Goal: Task Accomplishment & Management: Manage account settings

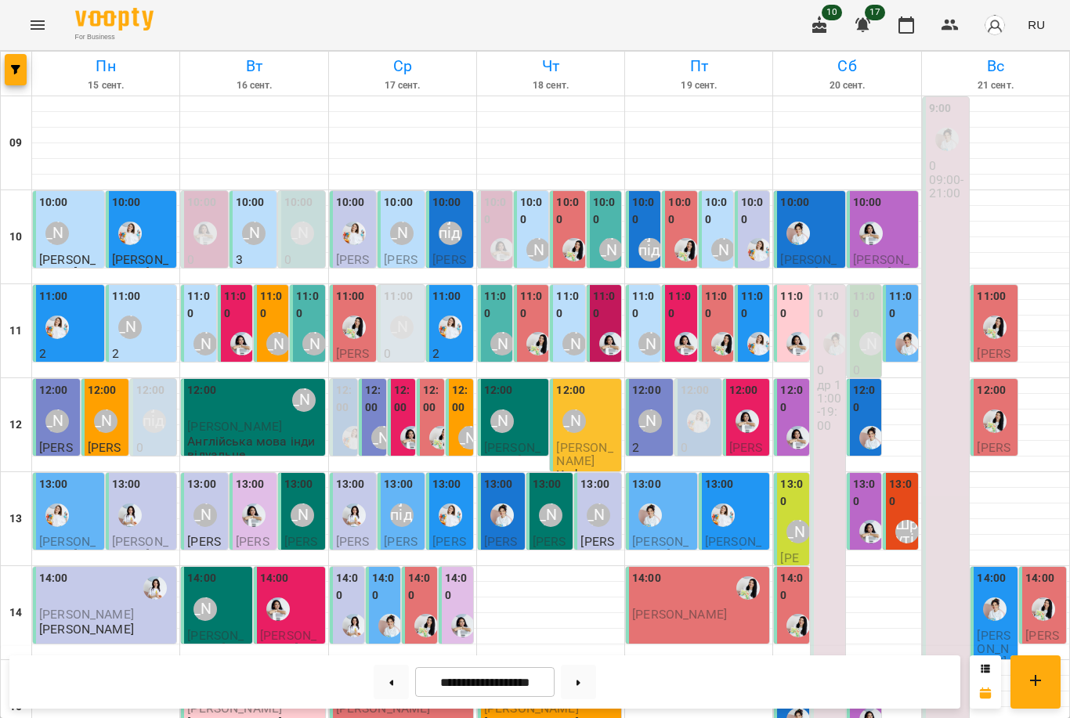
click at [124, 316] on div "[PERSON_NAME]" at bounding box center [129, 327] width 23 height 23
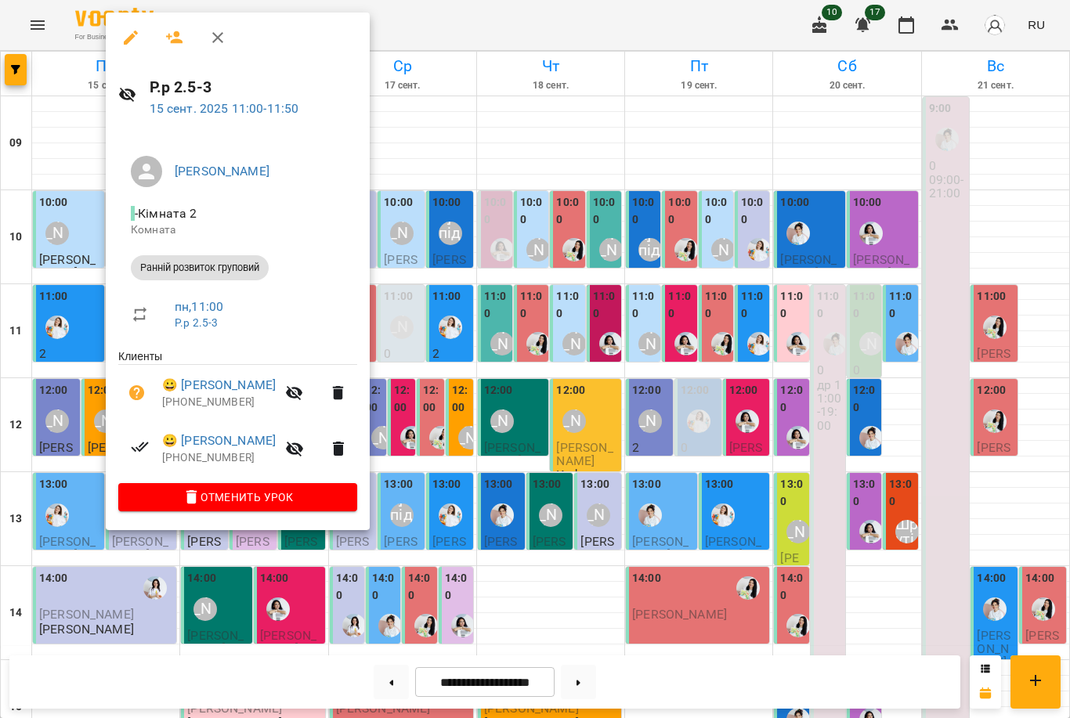
click at [50, 287] on div at bounding box center [535, 359] width 1070 height 718
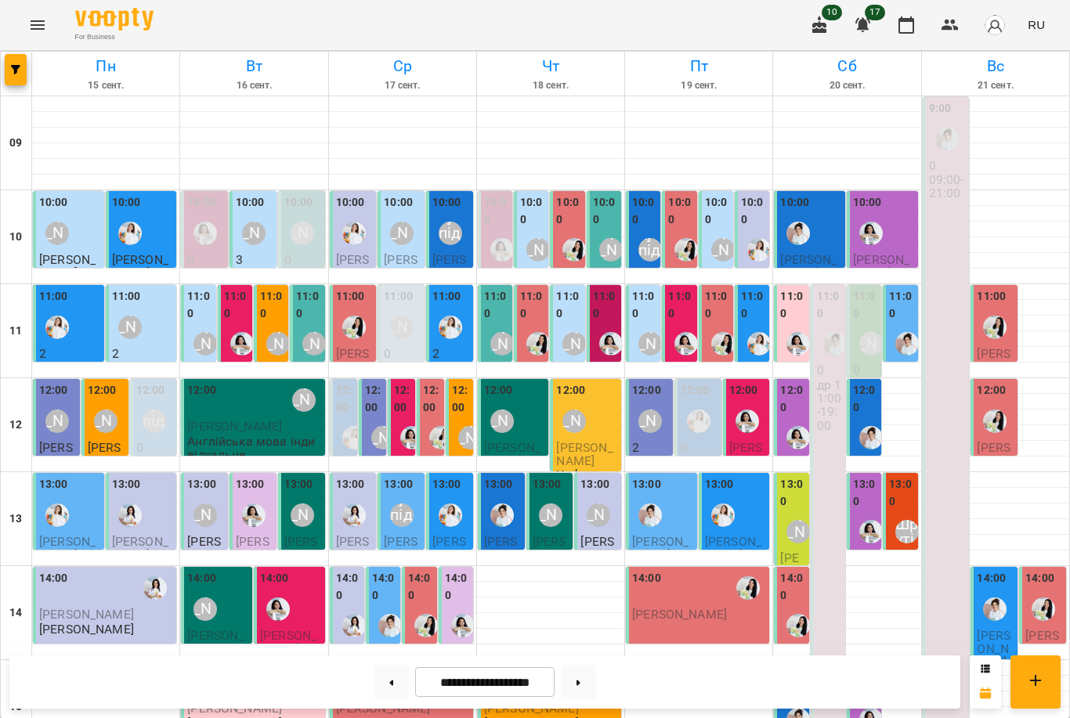
click at [55, 192] on div "10:00 [PERSON_NAME] [PERSON_NAME] 1.5-2 (тимчасова група)" at bounding box center [68, 258] width 71 height 134
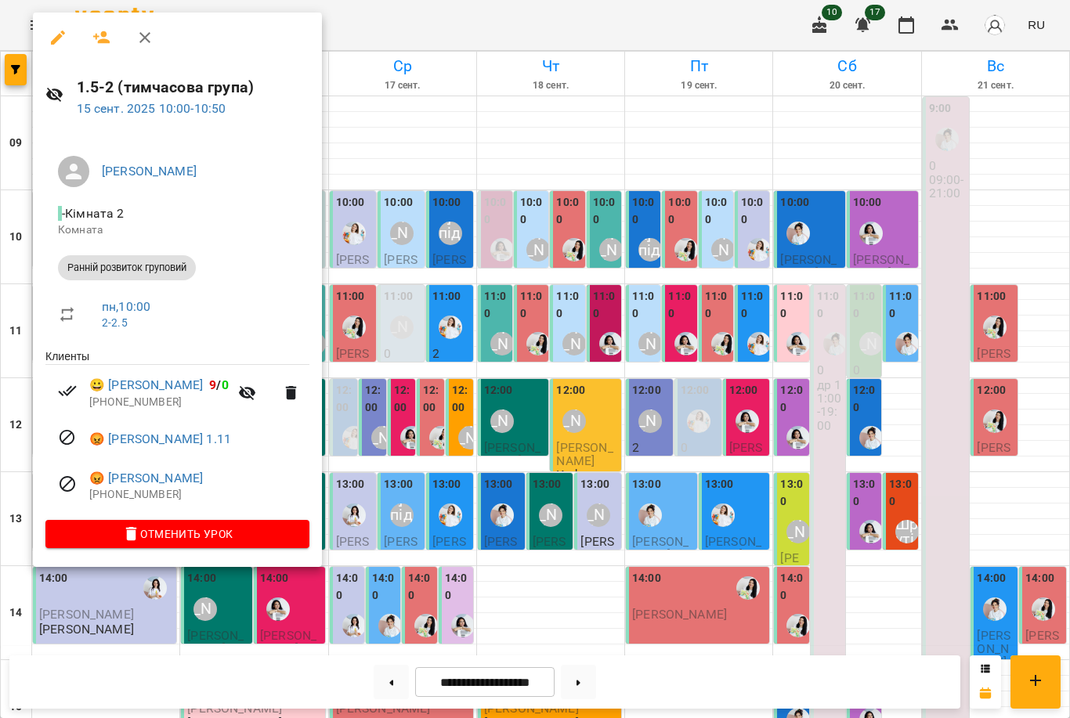
click at [423, 406] on div at bounding box center [535, 359] width 1070 height 718
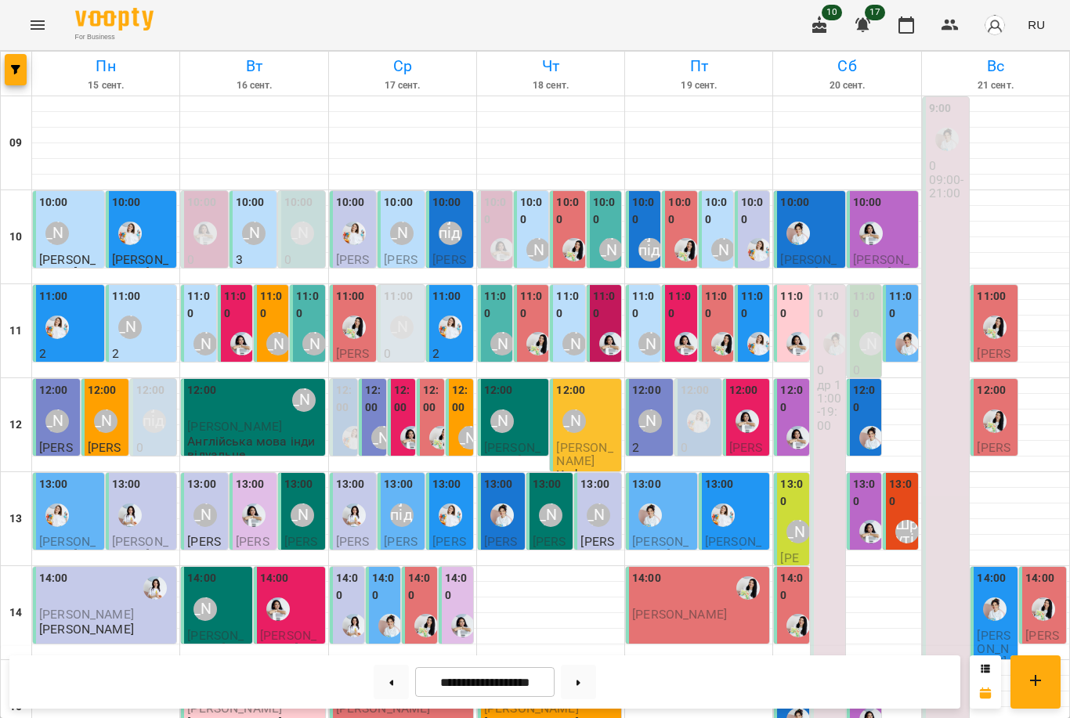
scroll to position [443, 0]
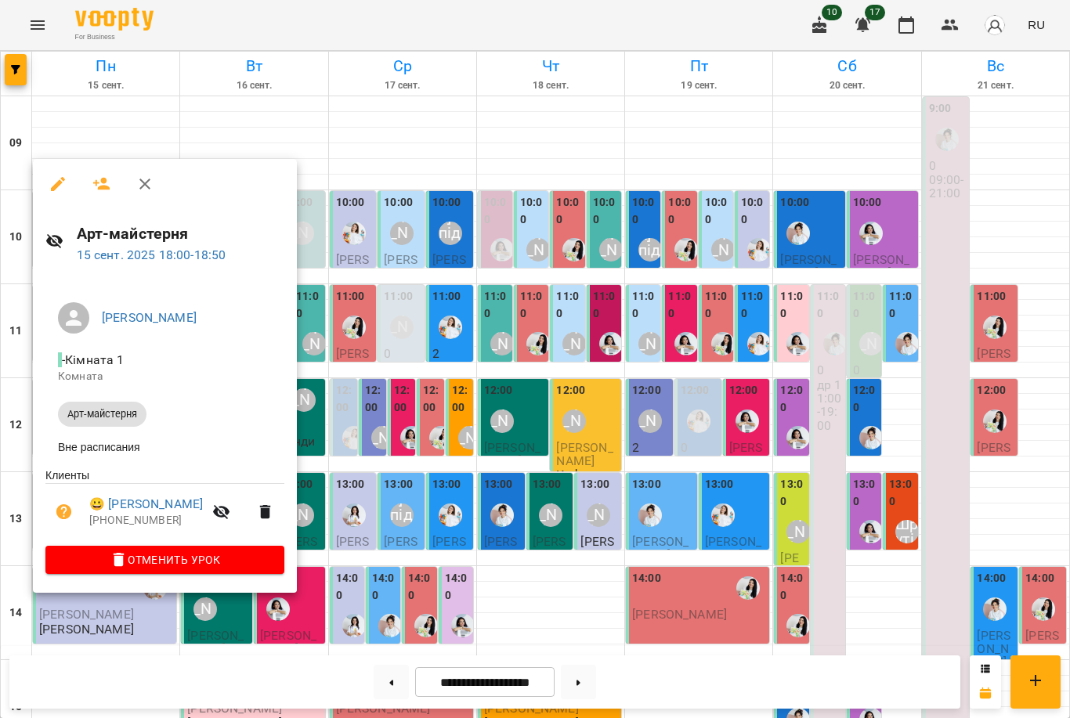
click at [406, 545] on div at bounding box center [535, 359] width 1070 height 718
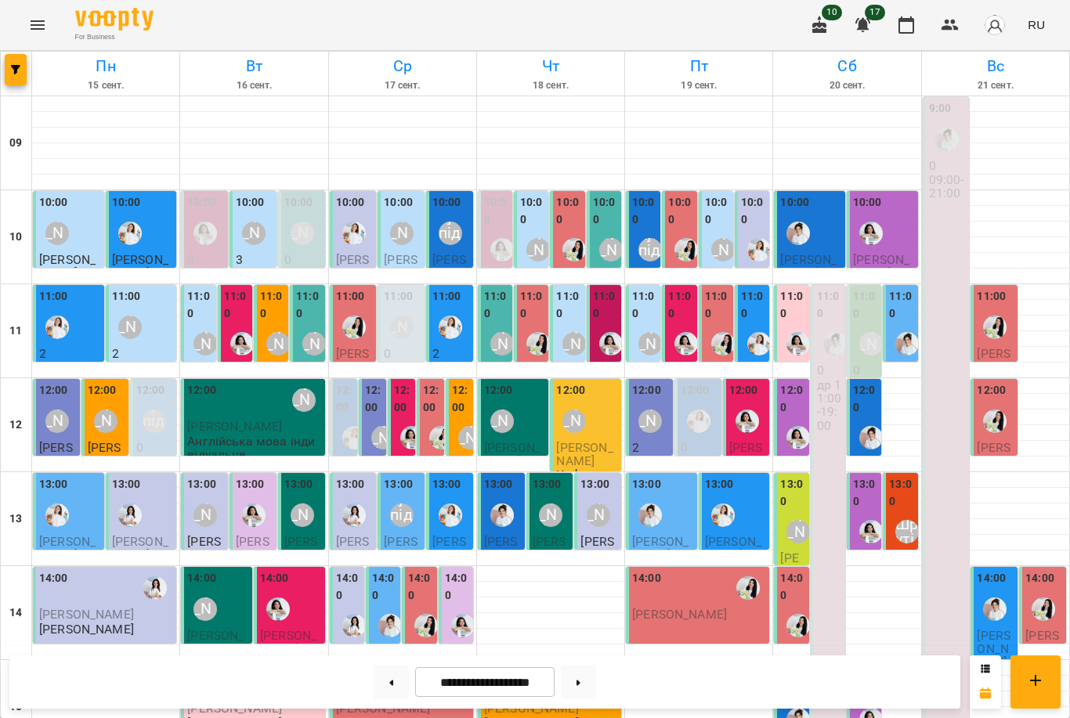
scroll to position [103, 0]
click at [464, 382] on div "12:00" at bounding box center [461, 401] width 18 height 38
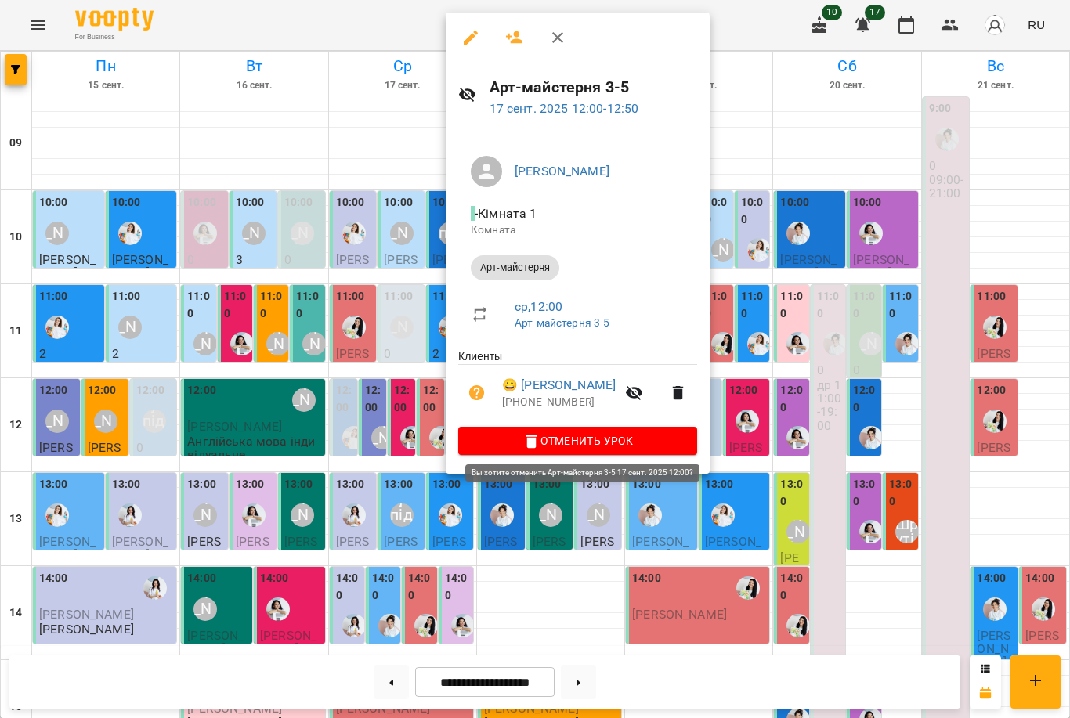
click at [554, 432] on span "Отменить Урок" at bounding box center [578, 441] width 214 height 19
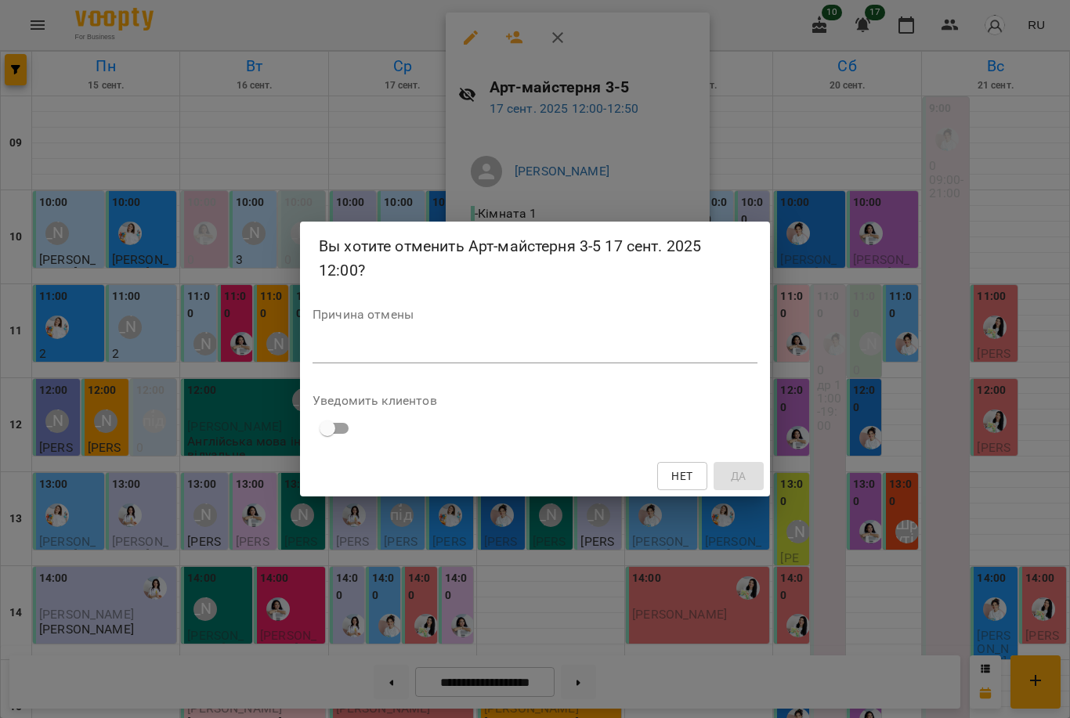
click at [489, 327] on div "Причина отмены *" at bounding box center [534, 340] width 445 height 62
click at [498, 348] on textarea at bounding box center [534, 351] width 445 height 14
click at [498, 351] on textarea at bounding box center [534, 351] width 445 height 14
type textarea "**********"
click at [736, 470] on span "Да" at bounding box center [739, 476] width 16 height 19
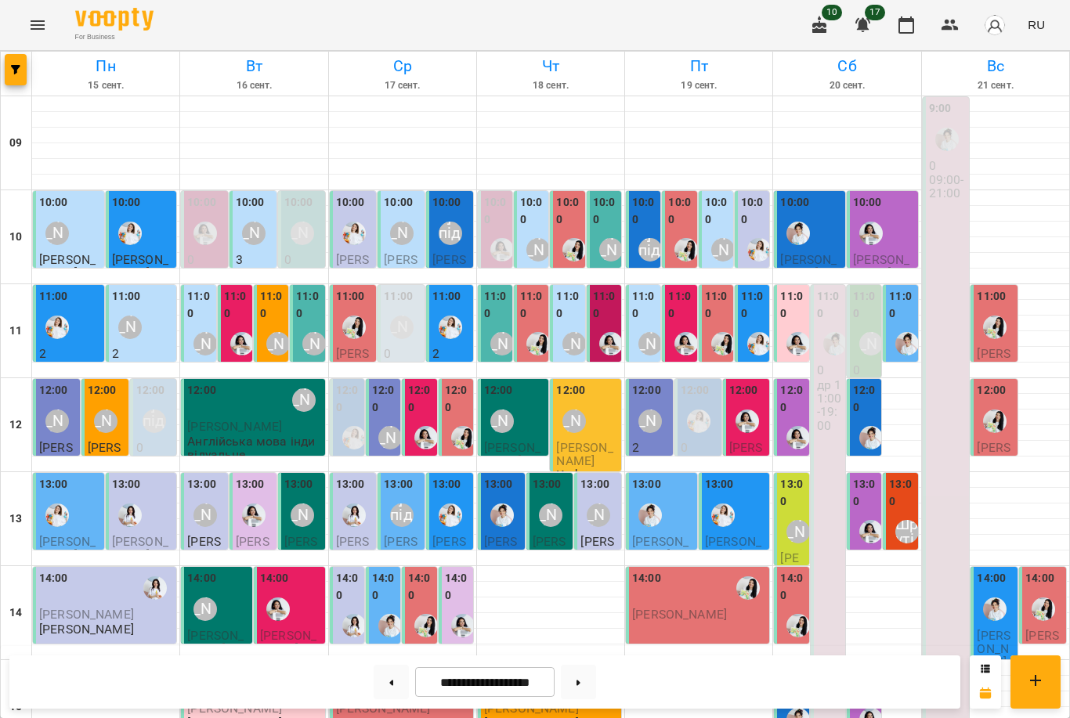
click at [270, 288] on div "11:00" at bounding box center [272, 307] width 25 height 38
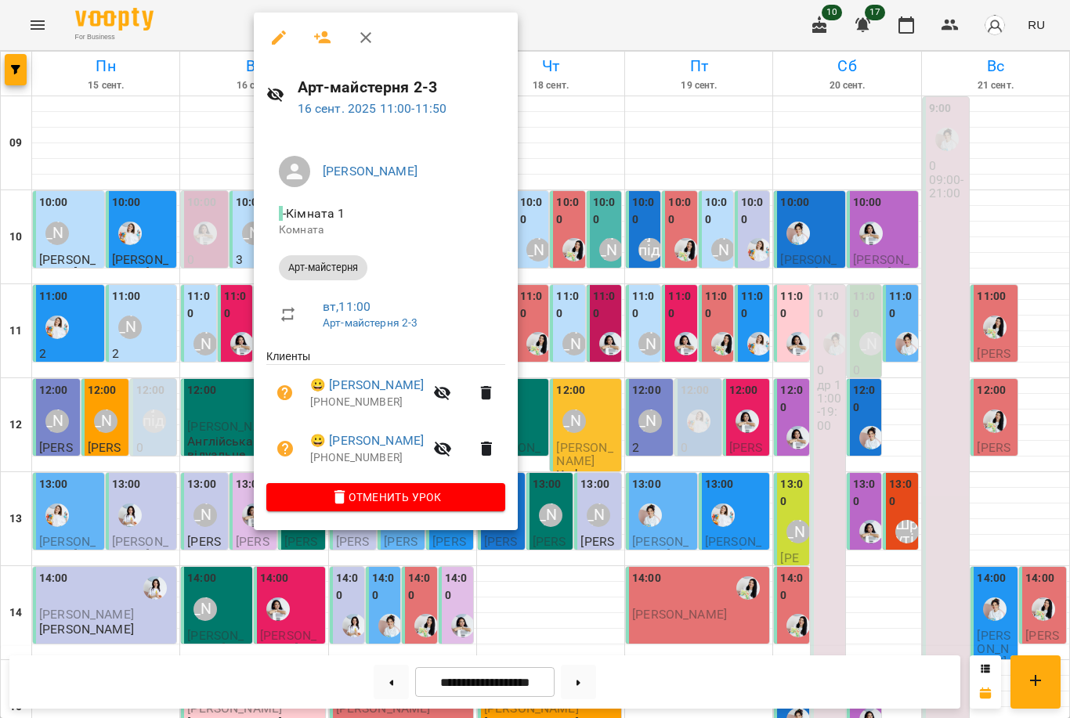
click at [229, 332] on div at bounding box center [535, 359] width 1070 height 718
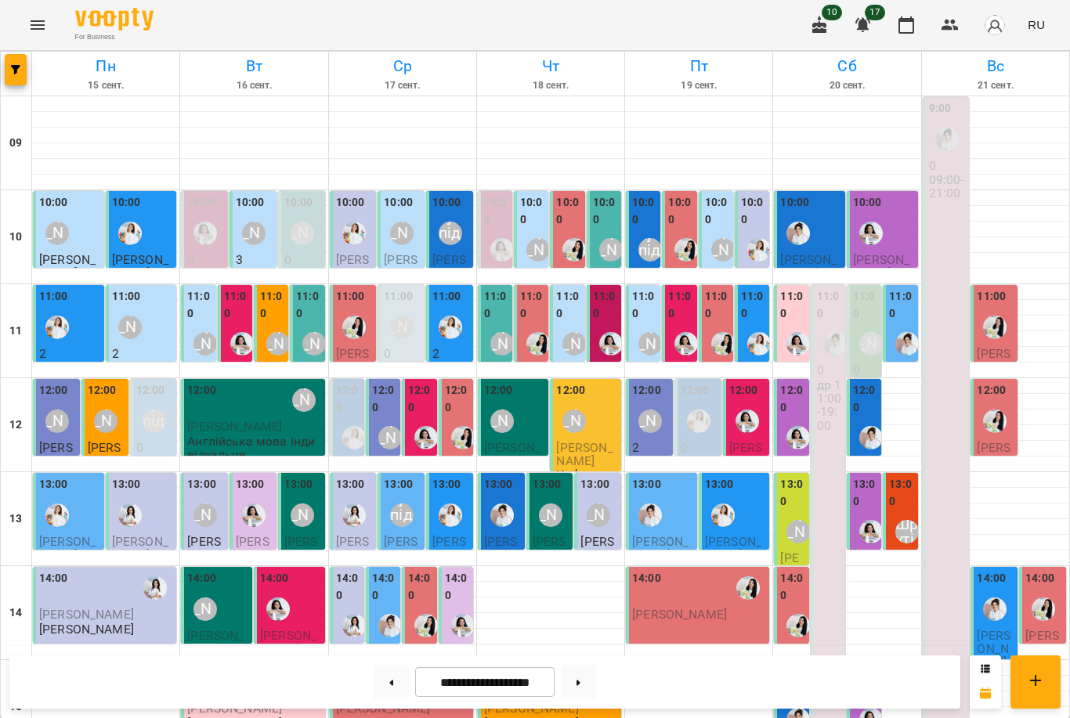
scroll to position [215, 0]
click at [598, 382] on div "12:00 [PERSON_NAME]" at bounding box center [587, 410] width 62 height 57
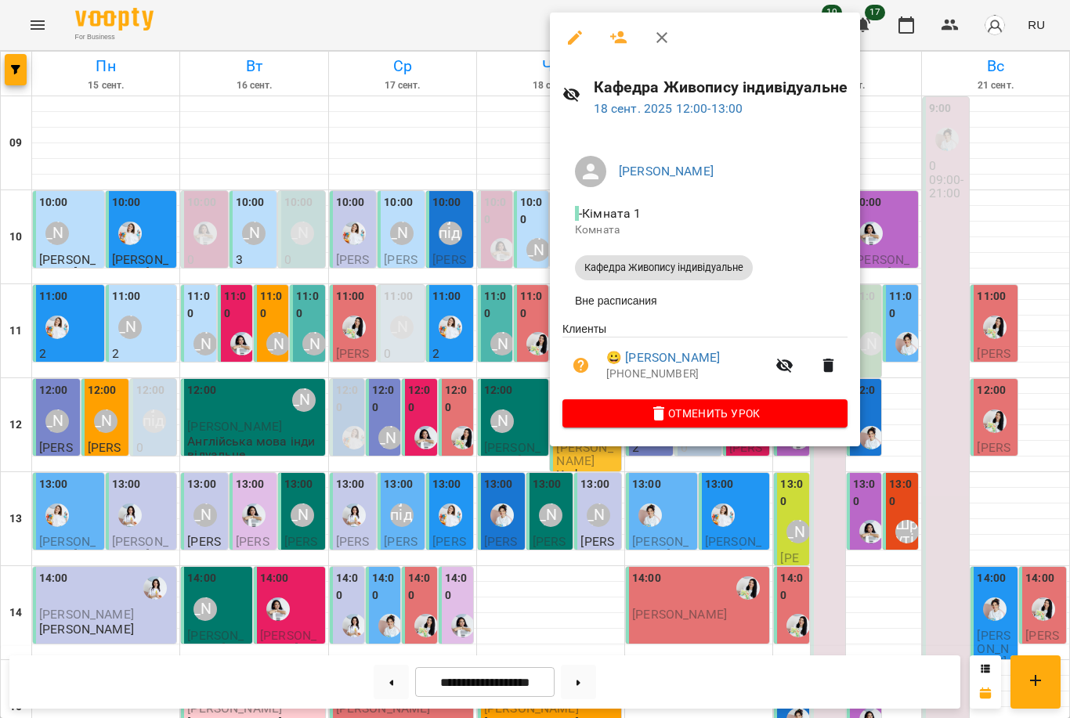
click at [410, 228] on div at bounding box center [535, 359] width 1070 height 718
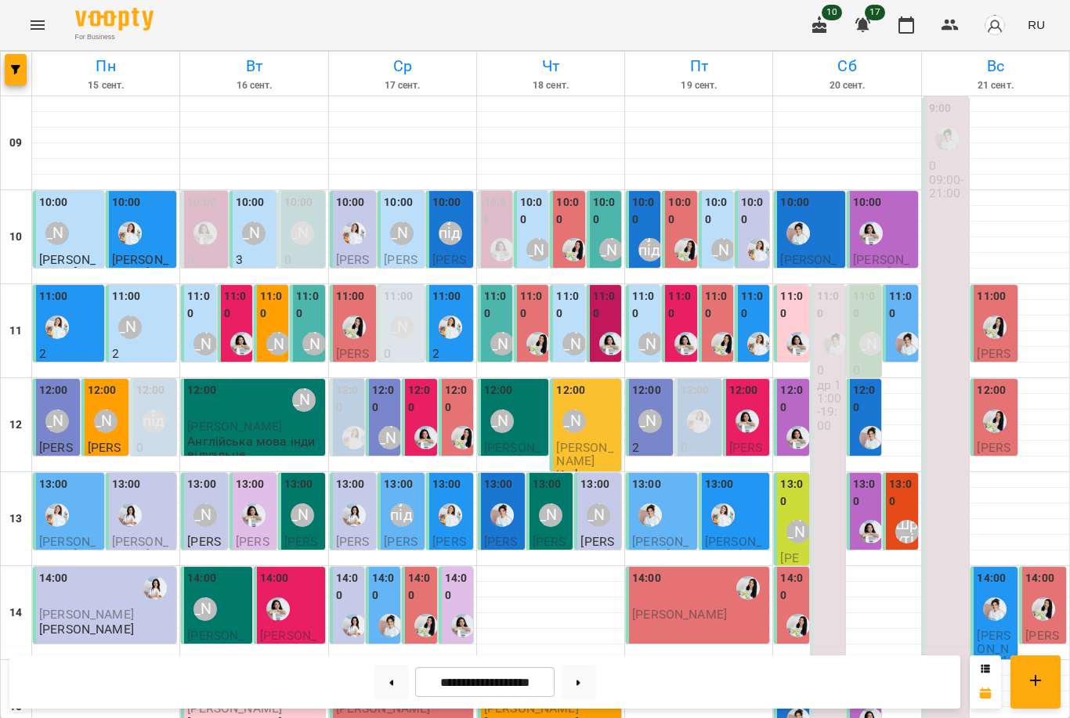
scroll to position [106, 0]
click at [265, 457] on div at bounding box center [253, 465] width 147 height 16
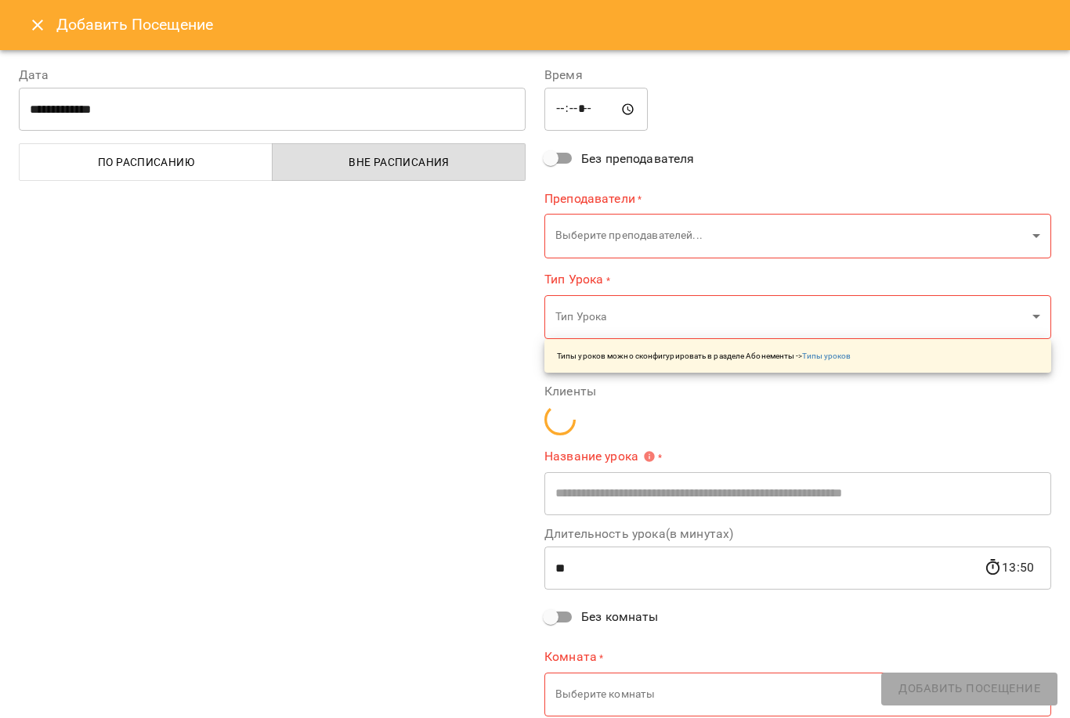
type input "**********"
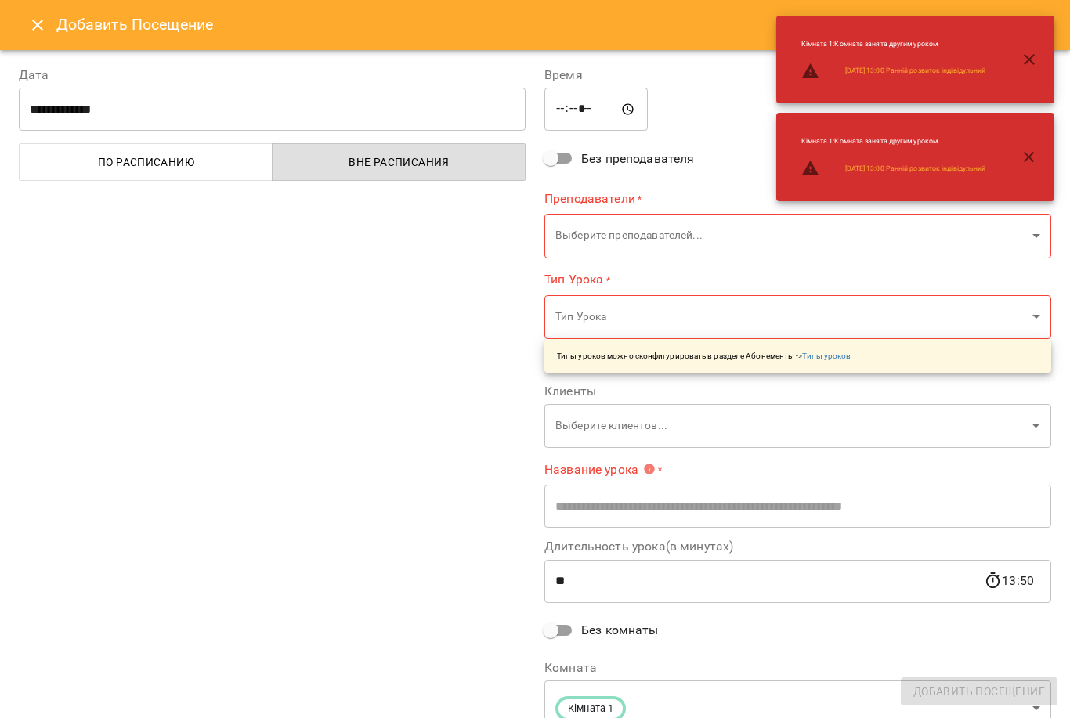
click at [574, 98] on input "*****" at bounding box center [595, 110] width 103 height 44
type input "*****"
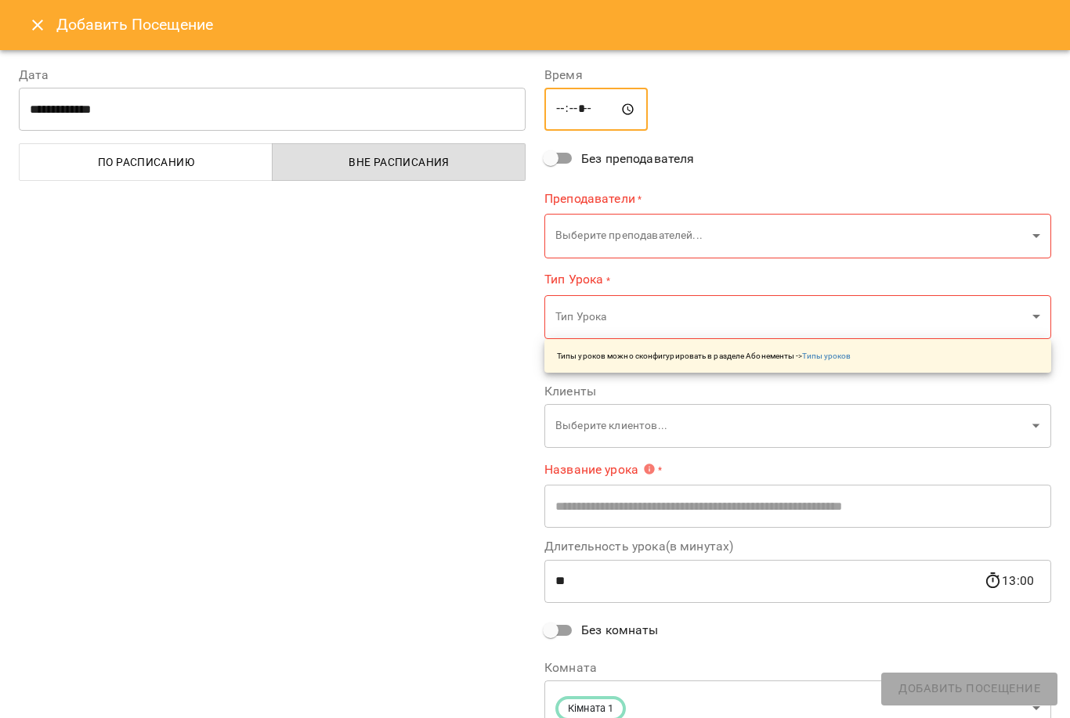
click at [865, 197] on body "For Business 10 17 RU Пн 15 сент. Вт 16 сент. Ср 17 сент. Чт 18 сент. Пт 19 сен…" at bounding box center [535, 600] width 1070 height 1201
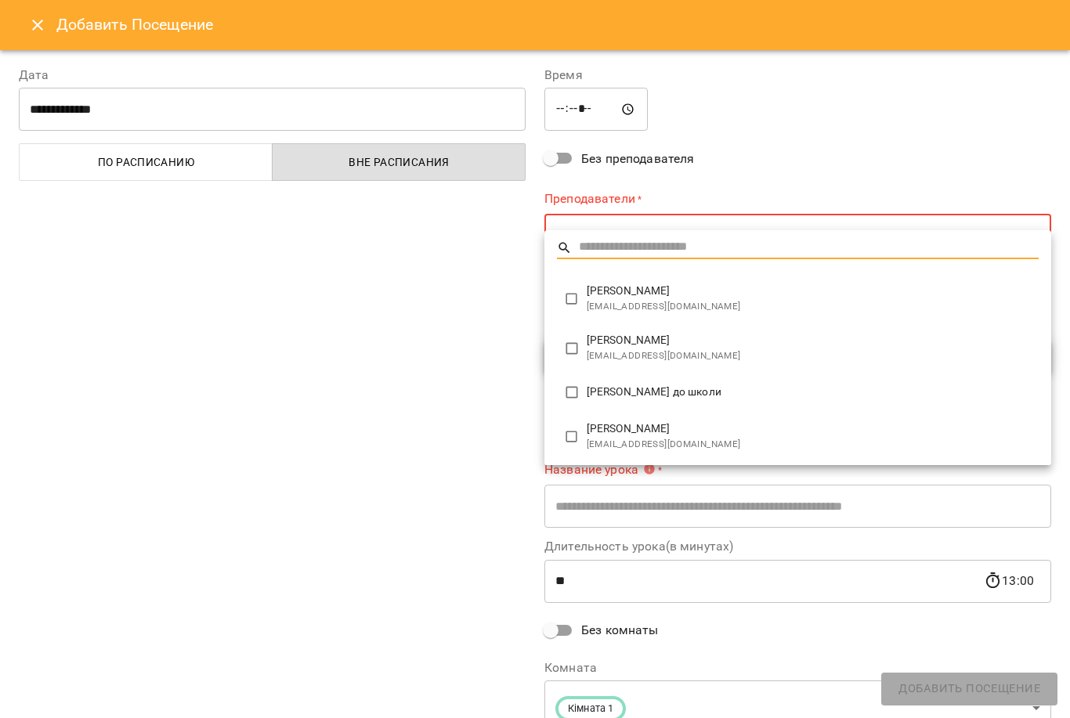
click at [633, 302] on span "[EMAIL_ADDRESS][DOMAIN_NAME]" at bounding box center [813, 307] width 452 height 16
type input "**********"
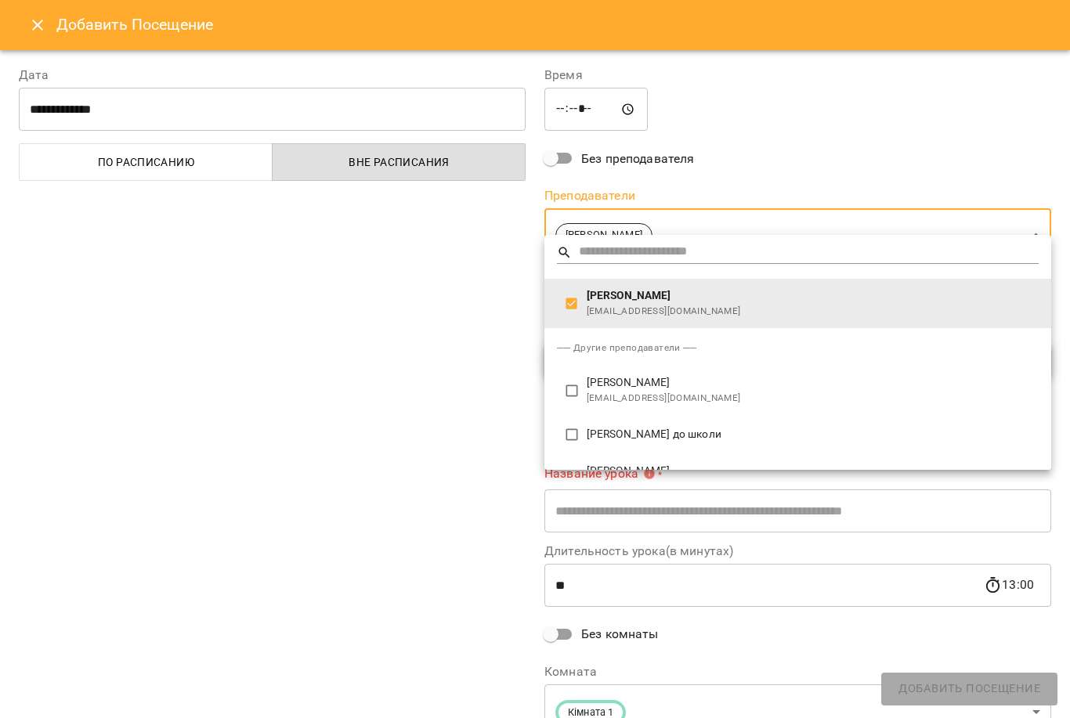
click at [458, 410] on div at bounding box center [535, 359] width 1070 height 718
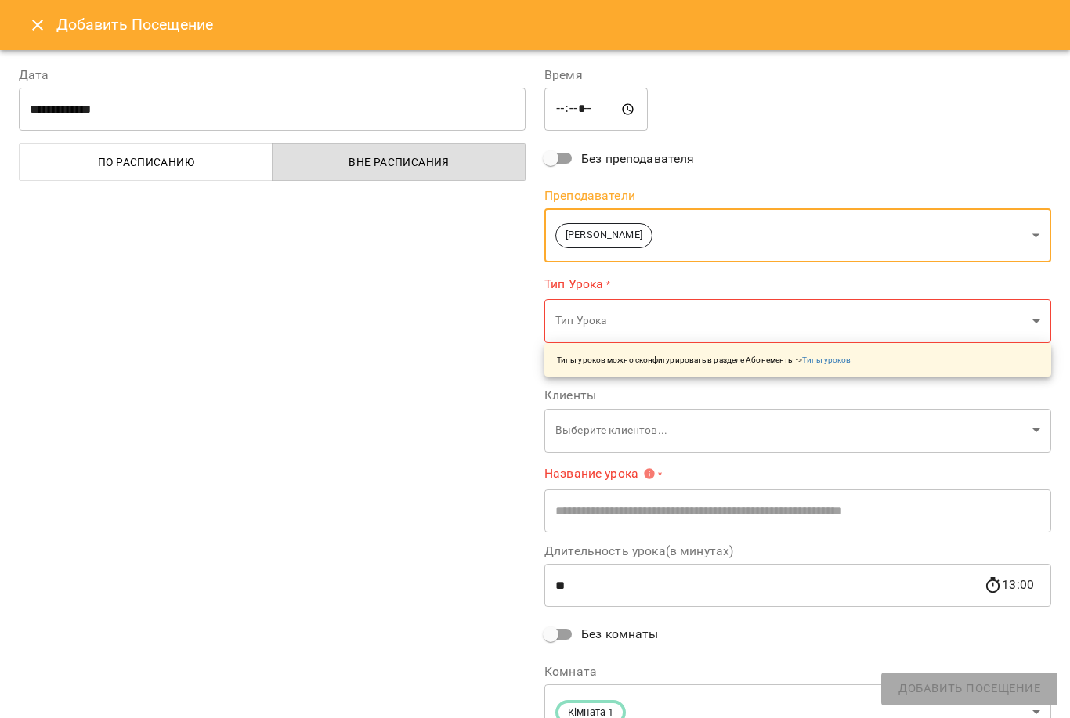
click at [676, 288] on body "For Business 10 17 RU Пн 15 сент. Вт 16 сент. Ср 17 сент. Чт 18 сент. Пт 19 сен…" at bounding box center [535, 600] width 1070 height 1201
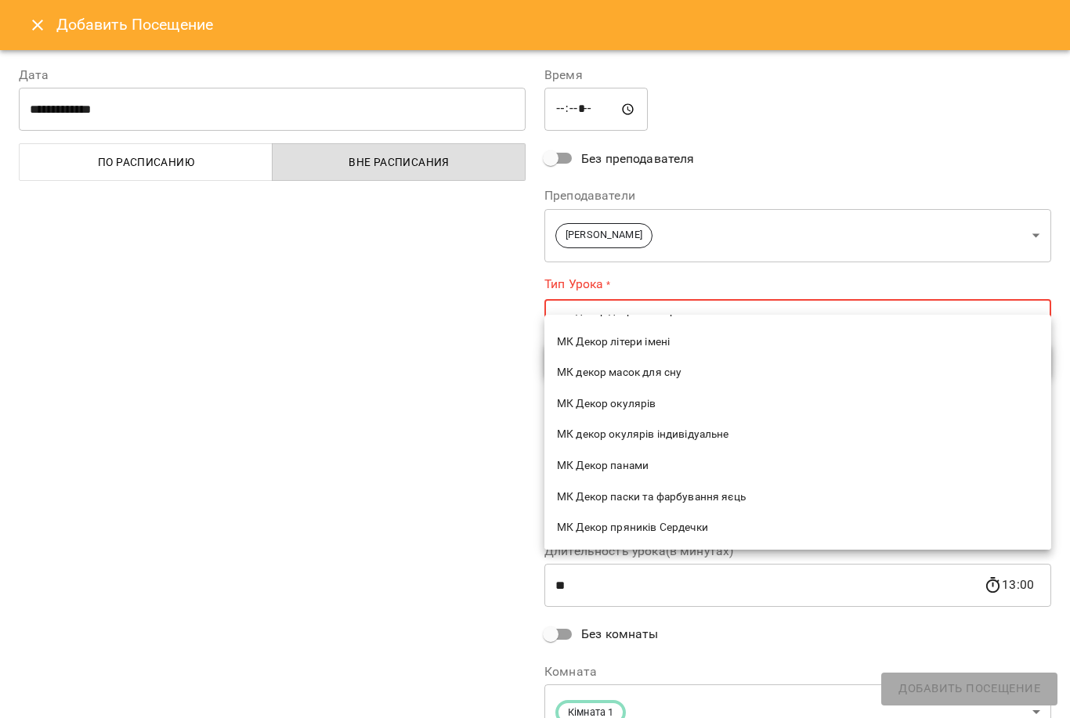
click at [720, 291] on div at bounding box center [535, 359] width 1070 height 718
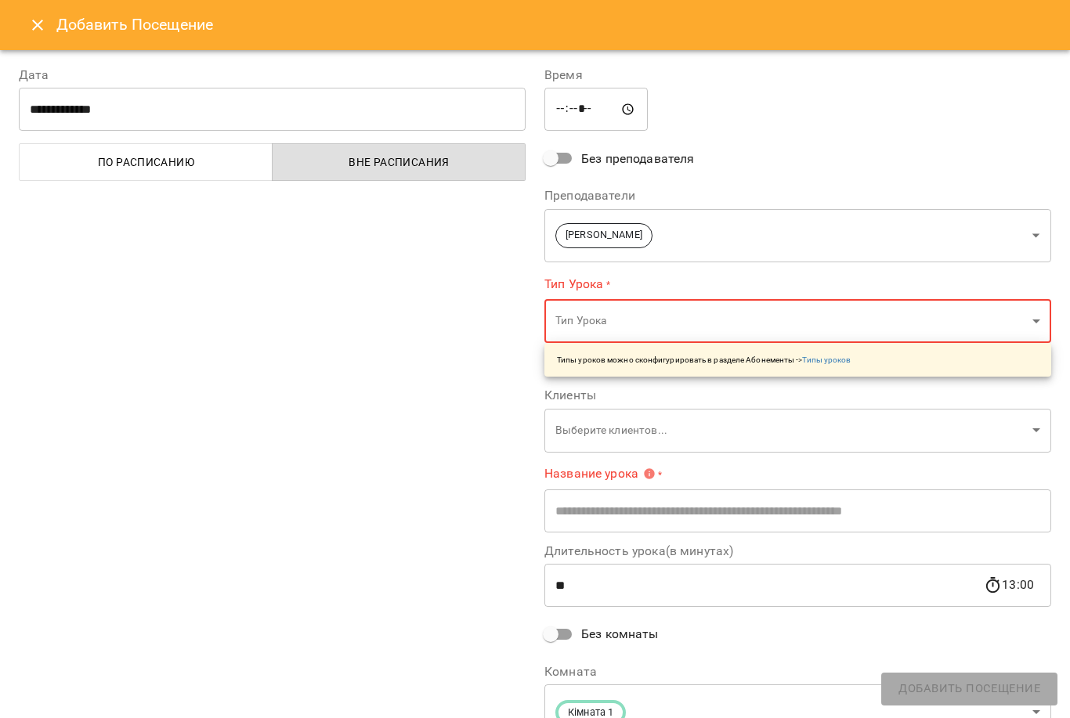
click at [714, 281] on body "For Business 10 17 RU Пн 15 сент. Вт 16 сент. Ср 17 сент. Чт 18 сент. Пт 19 сен…" at bounding box center [535, 600] width 1070 height 1201
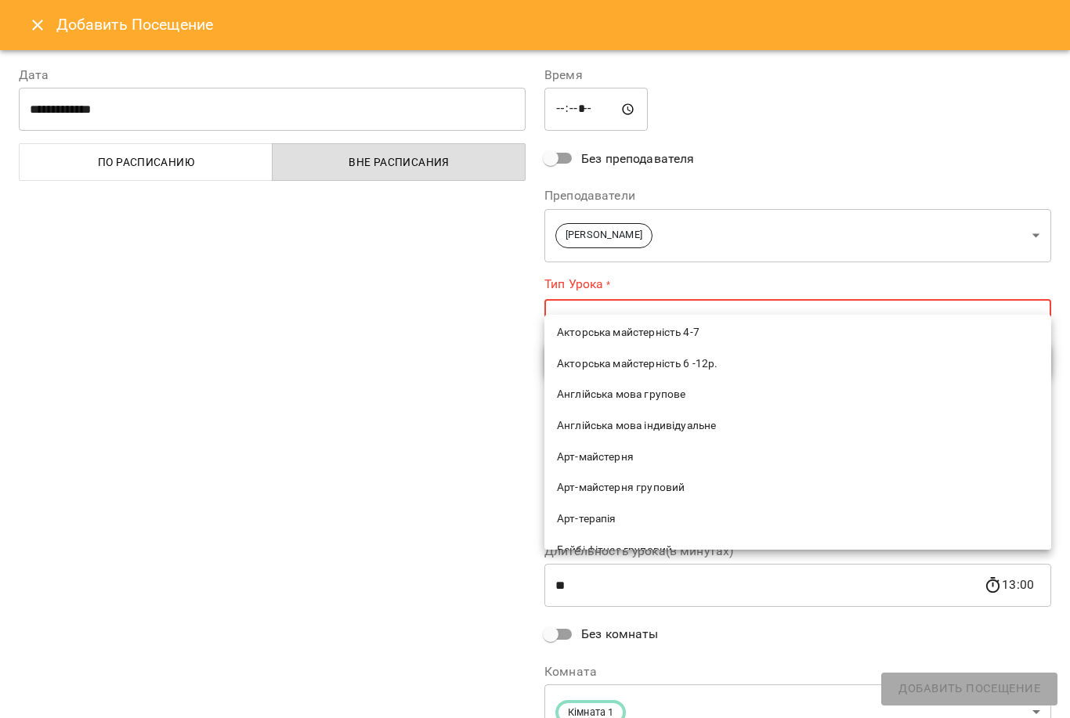
scroll to position [136, 0]
click at [721, 480] on span "Арт-майстерня груповий" at bounding box center [798, 486] width 482 height 16
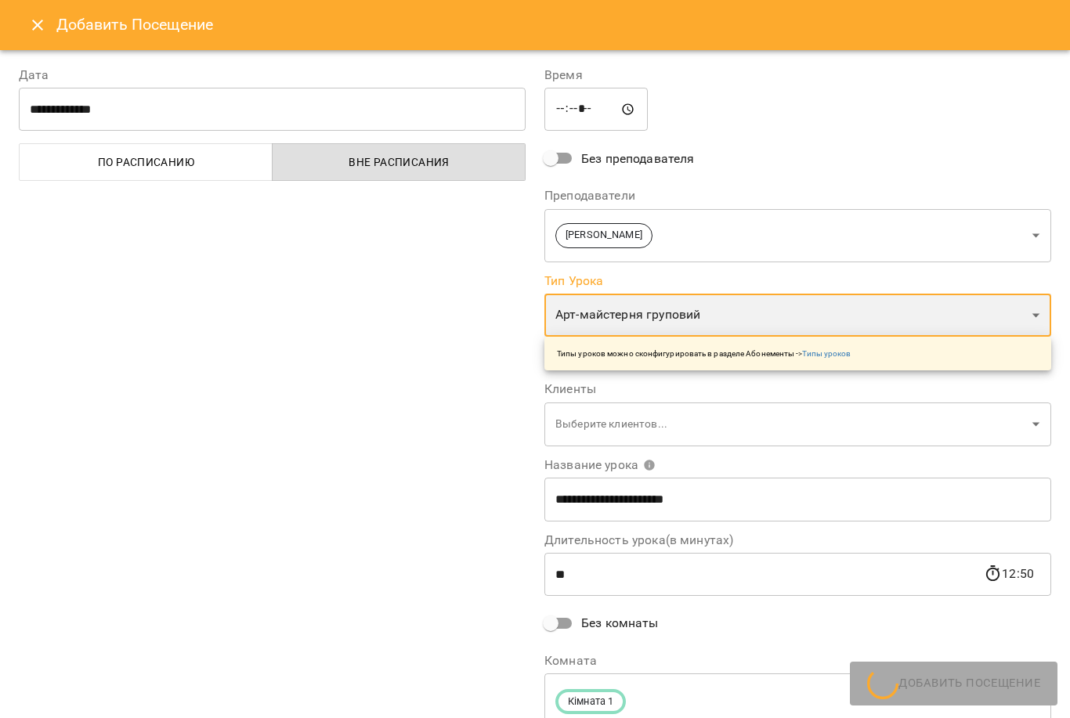
type input "**********"
type input "**"
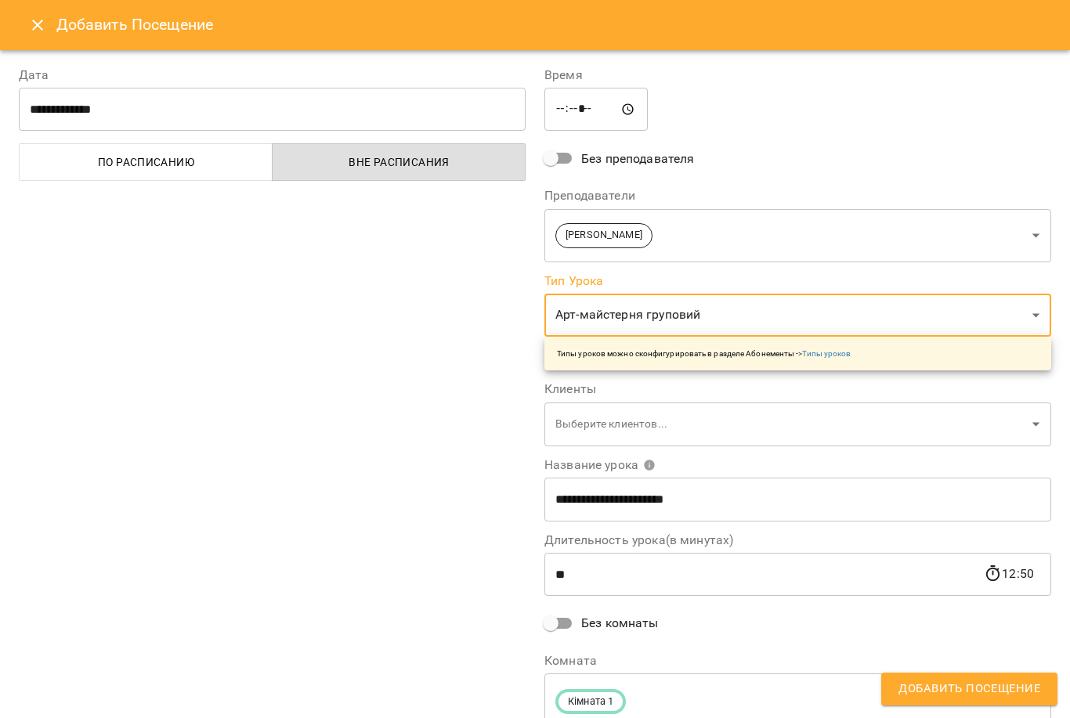
click at [803, 395] on body "For Business 10 17 RU Пн 15 сент. Вт 16 сент. Ср 17 сент. Чт 18 сент. Пт 19 сен…" at bounding box center [535, 600] width 1070 height 1201
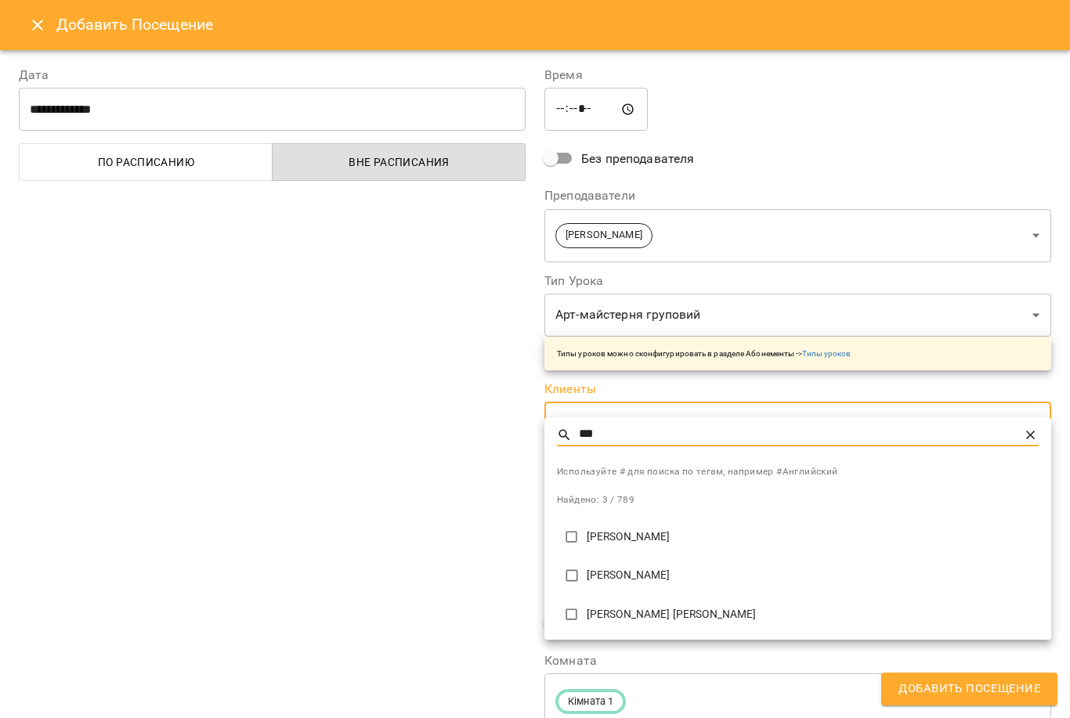
type input "***"
click at [609, 538] on p "[PERSON_NAME]" at bounding box center [813, 537] width 452 height 16
type input "**********"
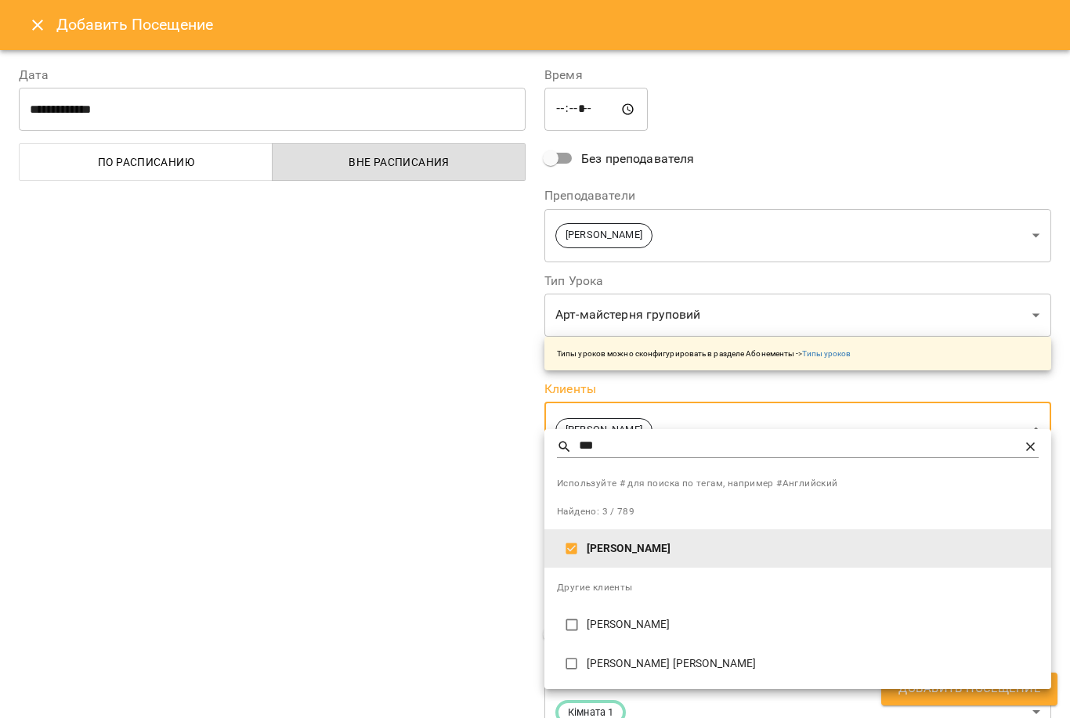
click at [382, 568] on div at bounding box center [535, 359] width 1070 height 718
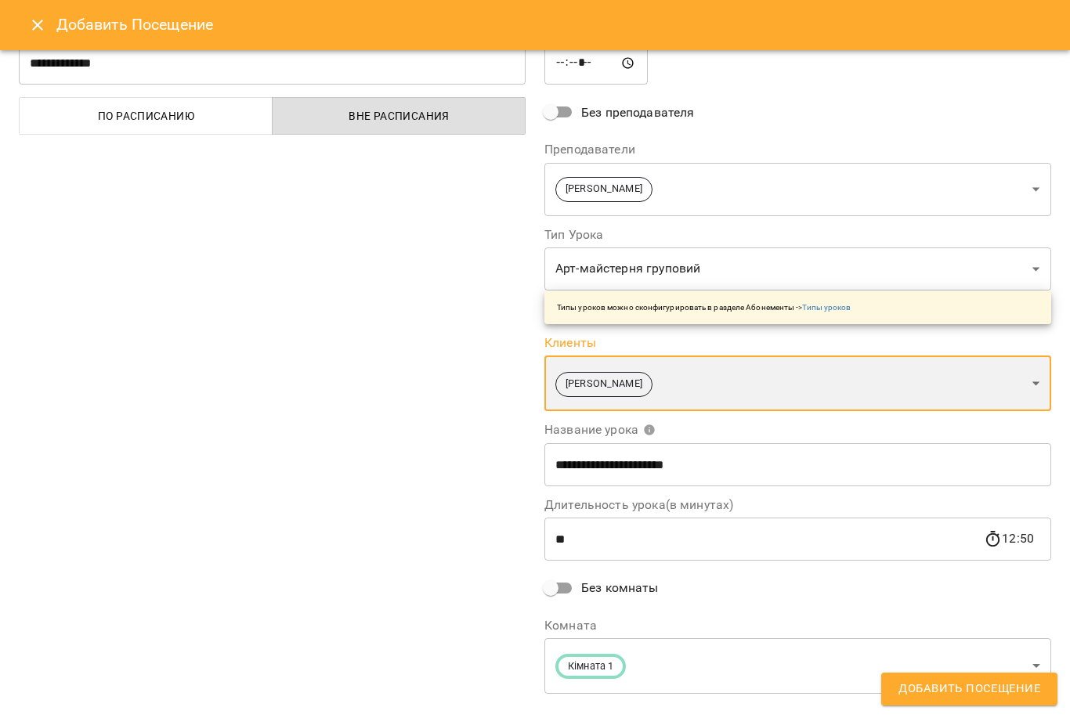
scroll to position [45, 0]
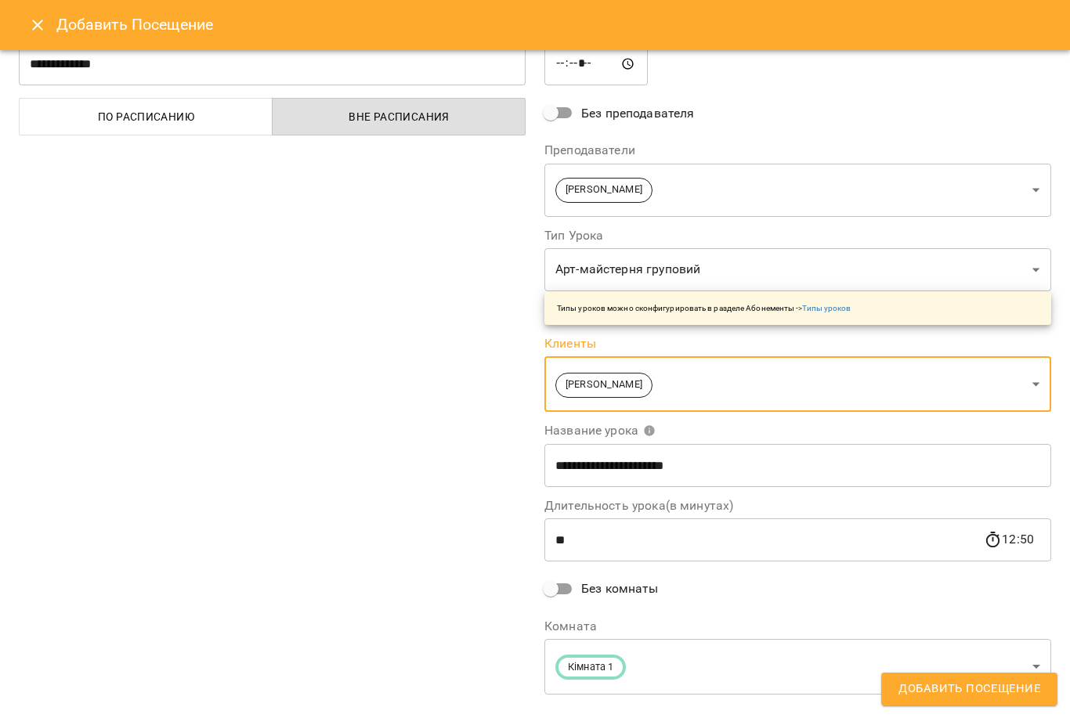
click at [999, 685] on span "Добавить Посещение" at bounding box center [969, 689] width 142 height 20
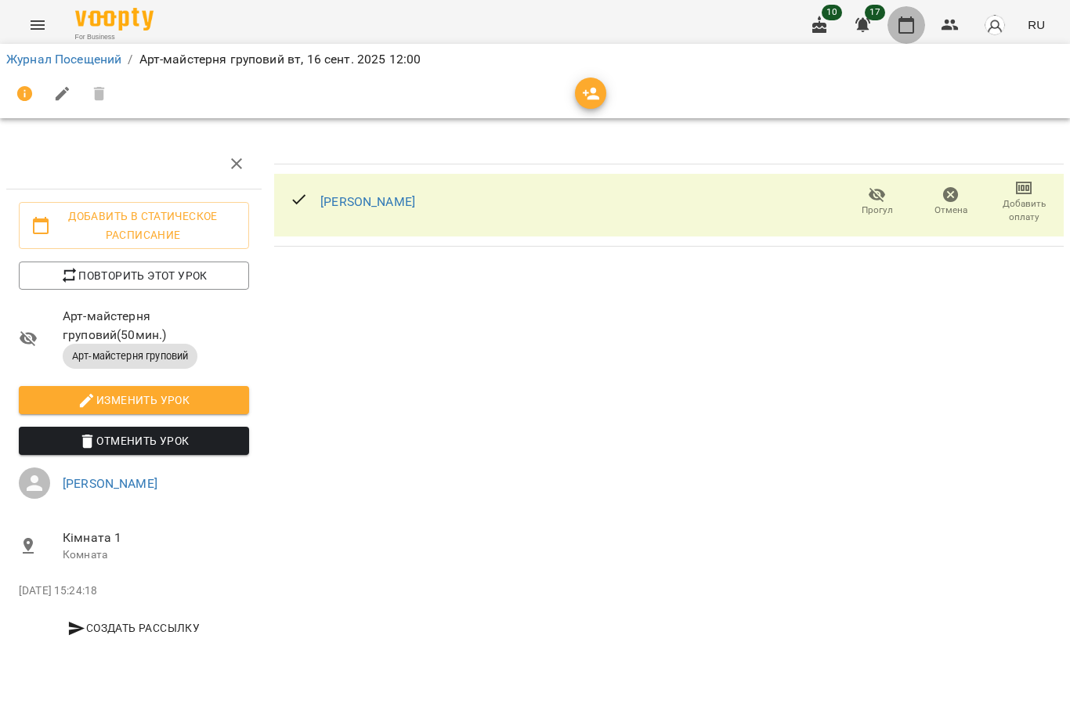
click at [911, 29] on icon "button" at bounding box center [906, 25] width 19 height 19
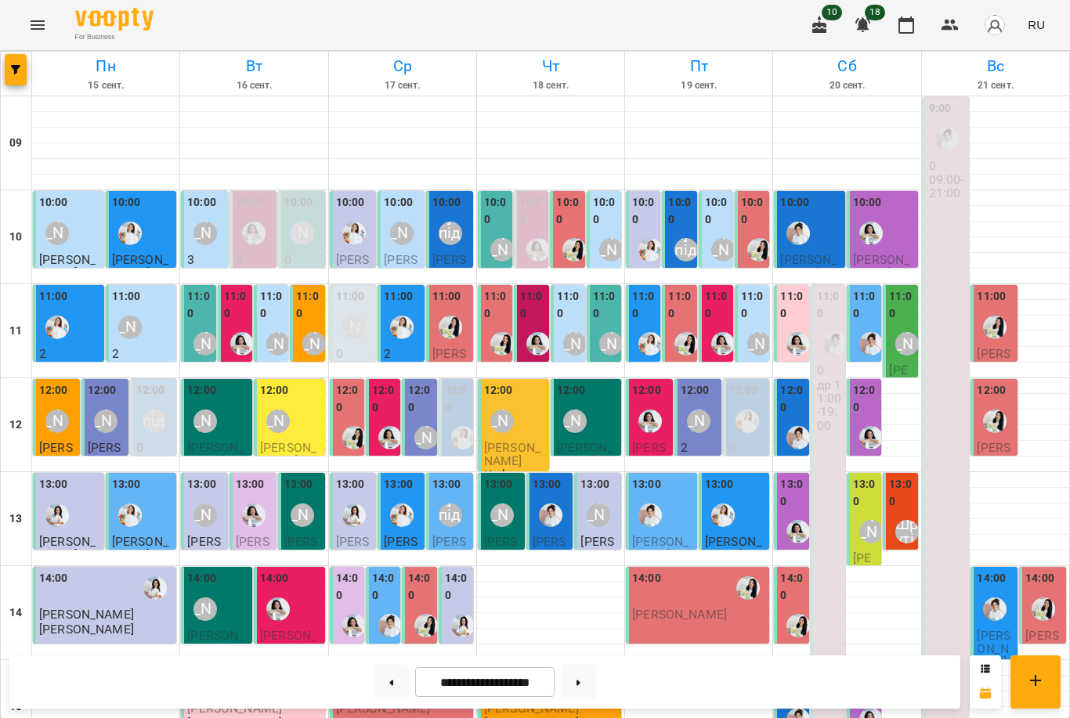
scroll to position [459, 0]
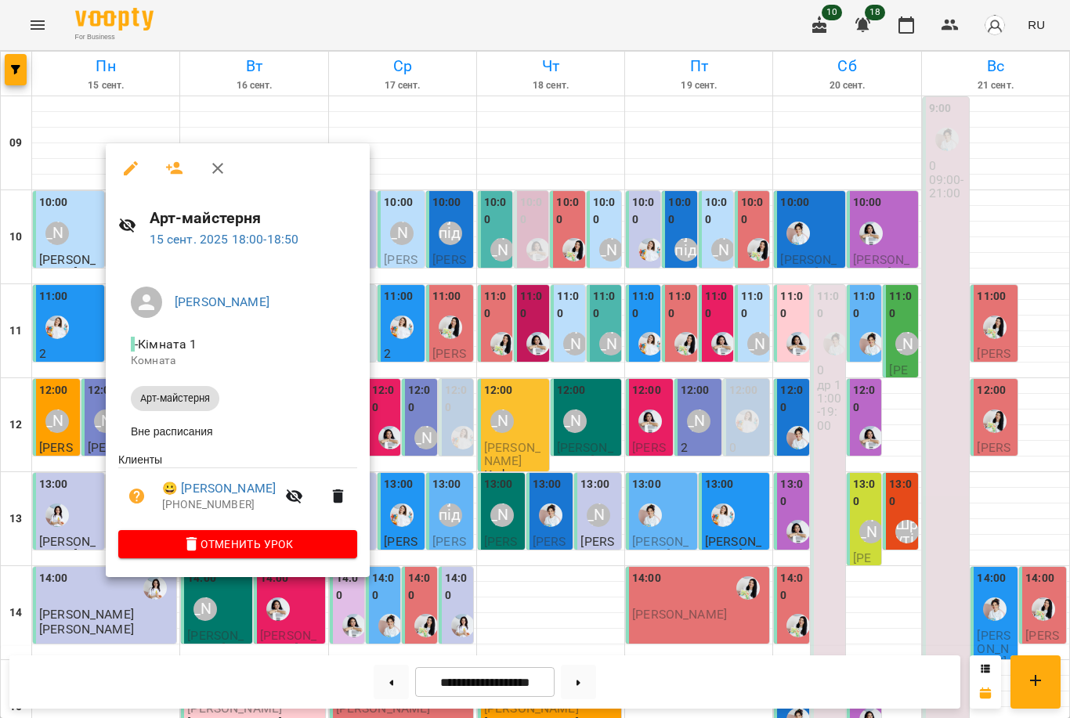
click at [455, 522] on div at bounding box center [535, 359] width 1070 height 718
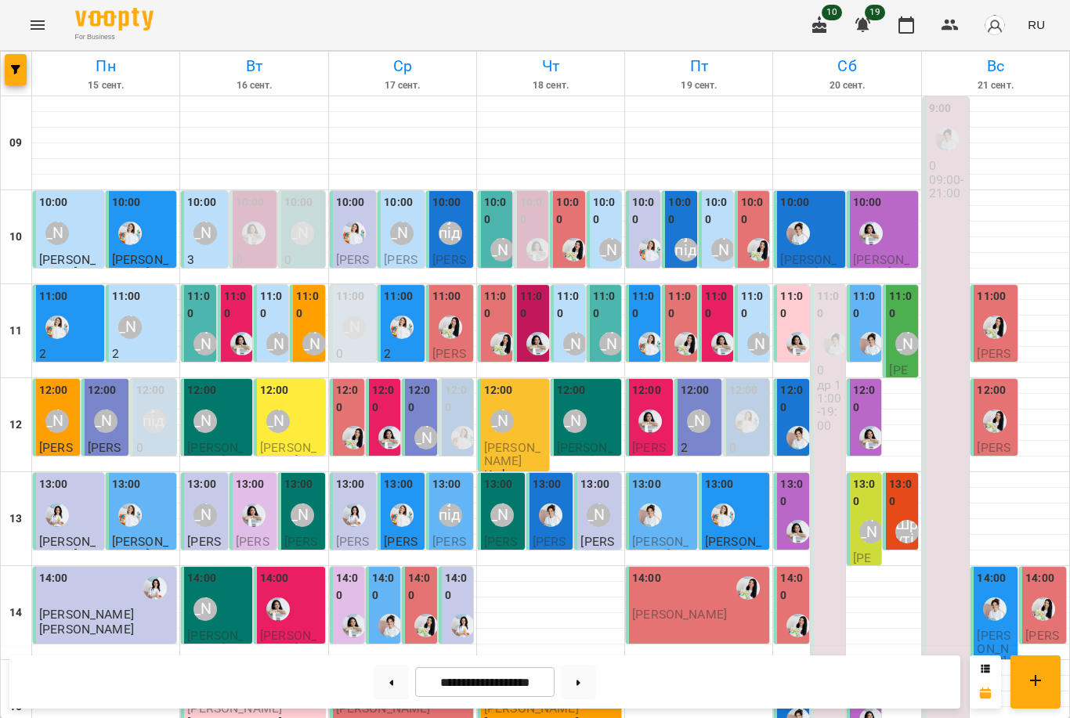
scroll to position [482, 0]
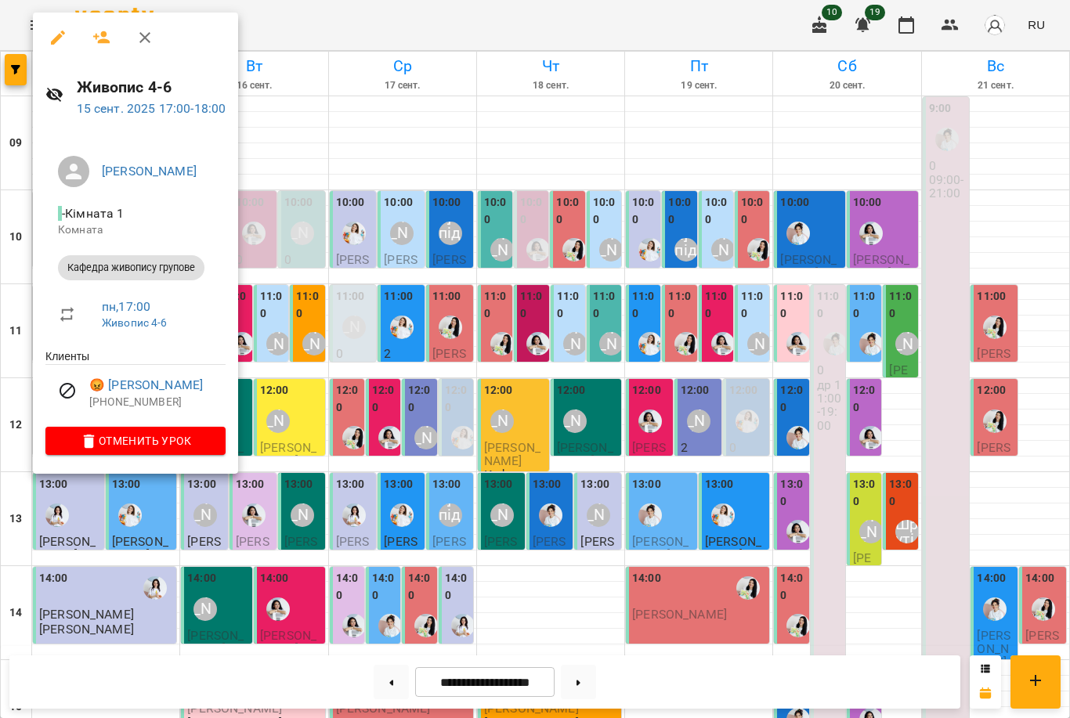
click at [381, 500] on div at bounding box center [535, 359] width 1070 height 718
